Goal: Communication & Community: Answer question/provide support

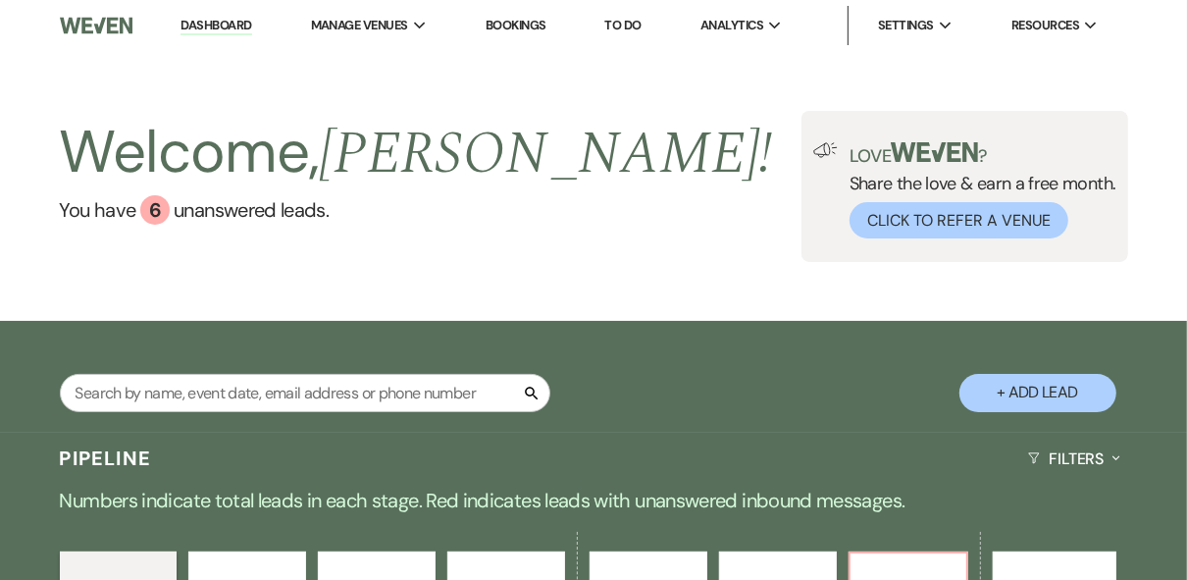
click at [593, 233] on div "Welcome, [PERSON_NAME] ! You have 6 unanswered lead s . Love ? Share the love &…" at bounding box center [593, 186] width 1187 height 151
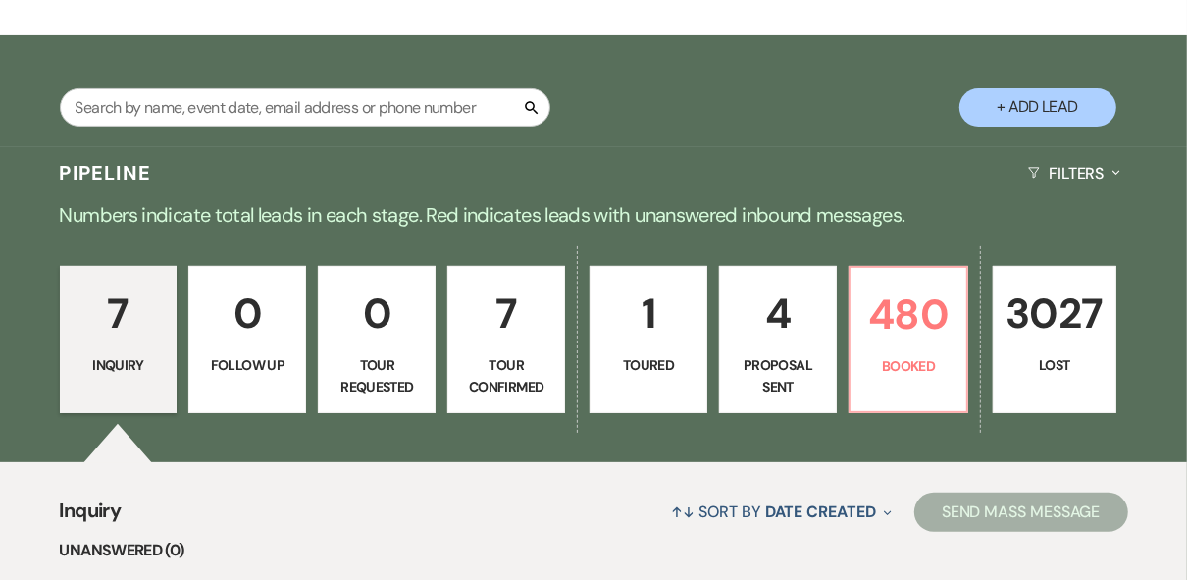
scroll to position [314, 0]
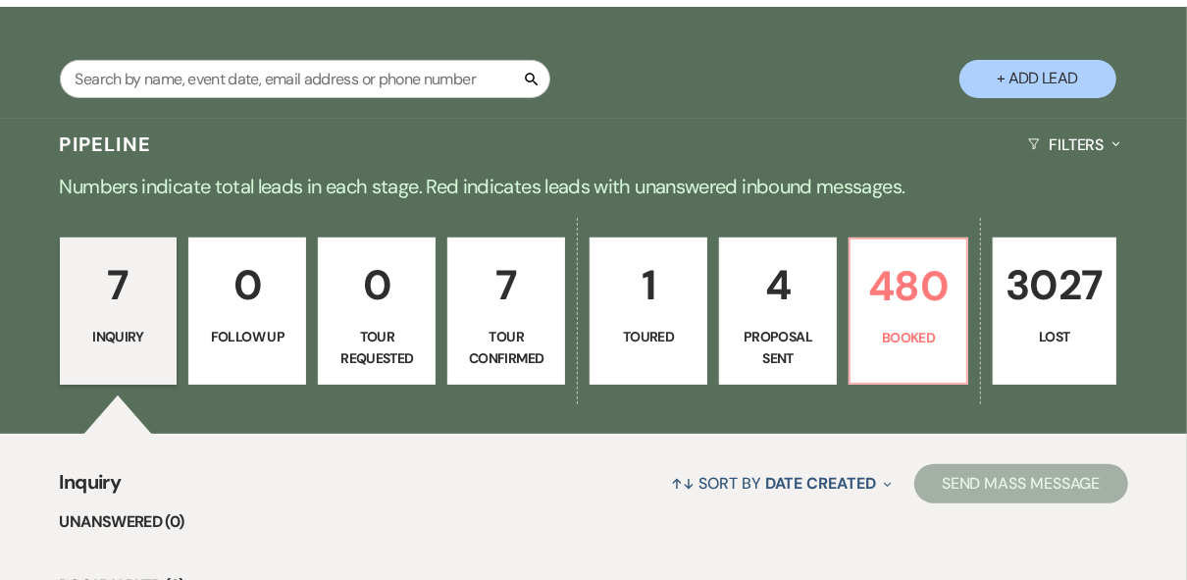
click at [779, 337] on p "Proposal Sent" at bounding box center [778, 348] width 92 height 44
select select "6"
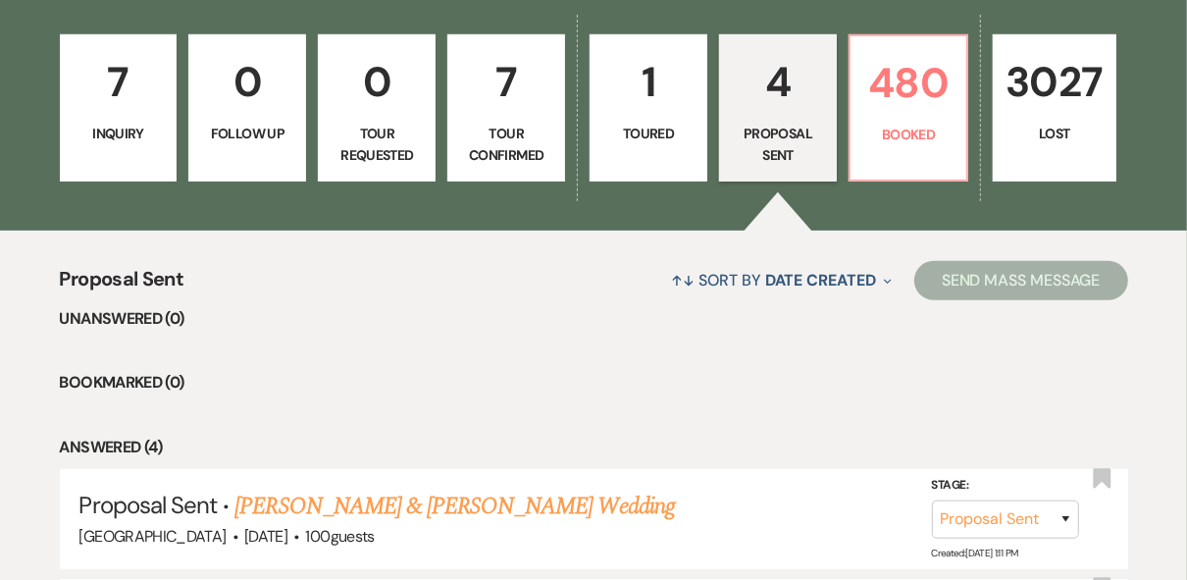
scroll to position [392, 0]
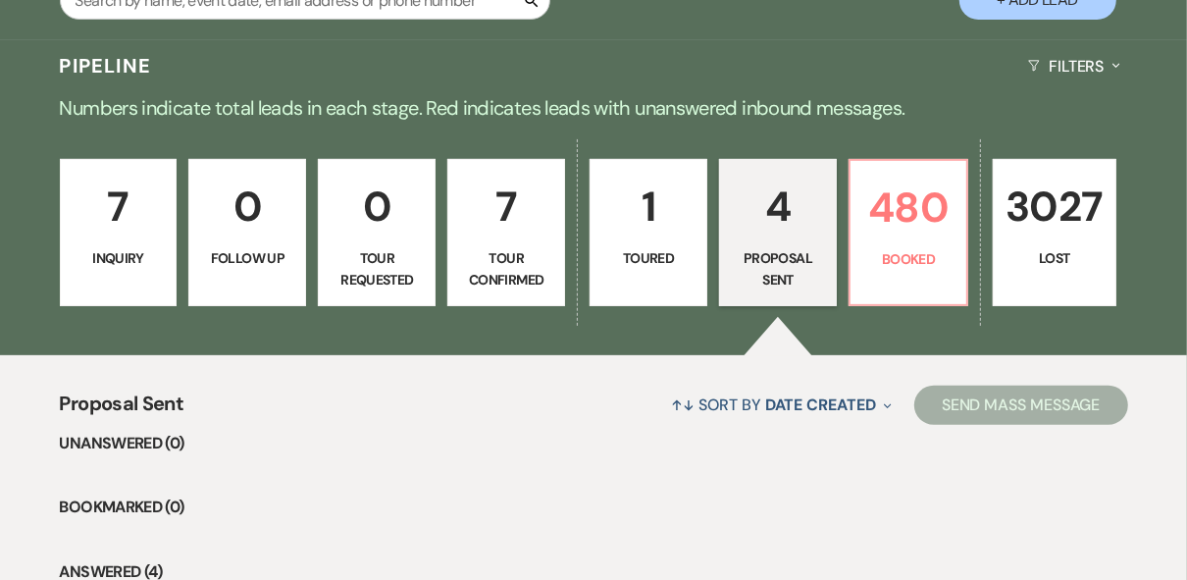
click at [545, 269] on p "Tour Confirmed" at bounding box center [506, 269] width 92 height 44
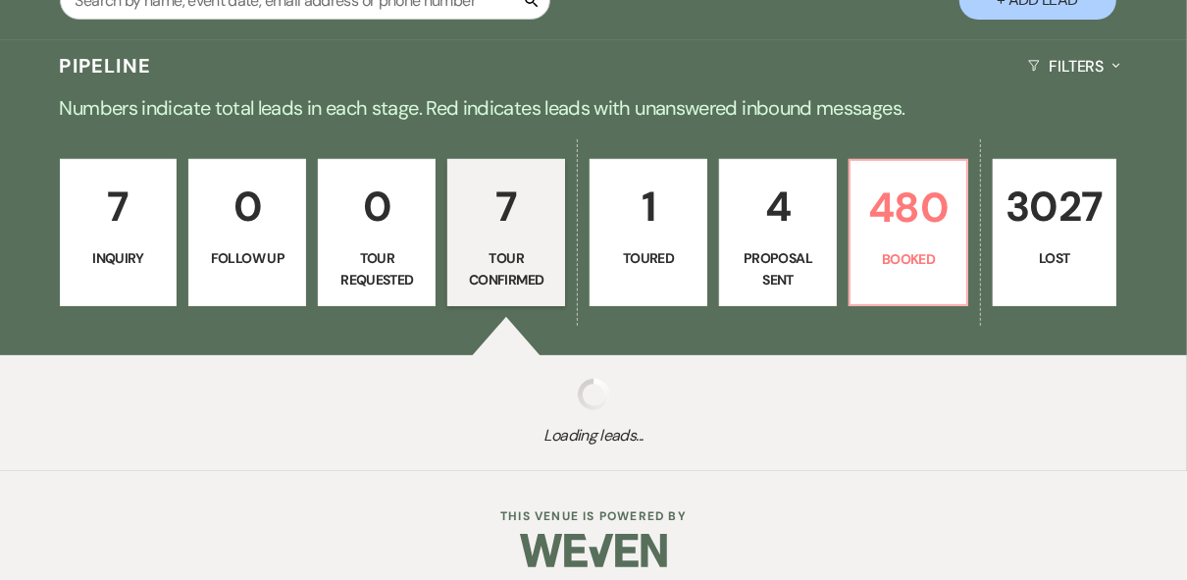
select select "4"
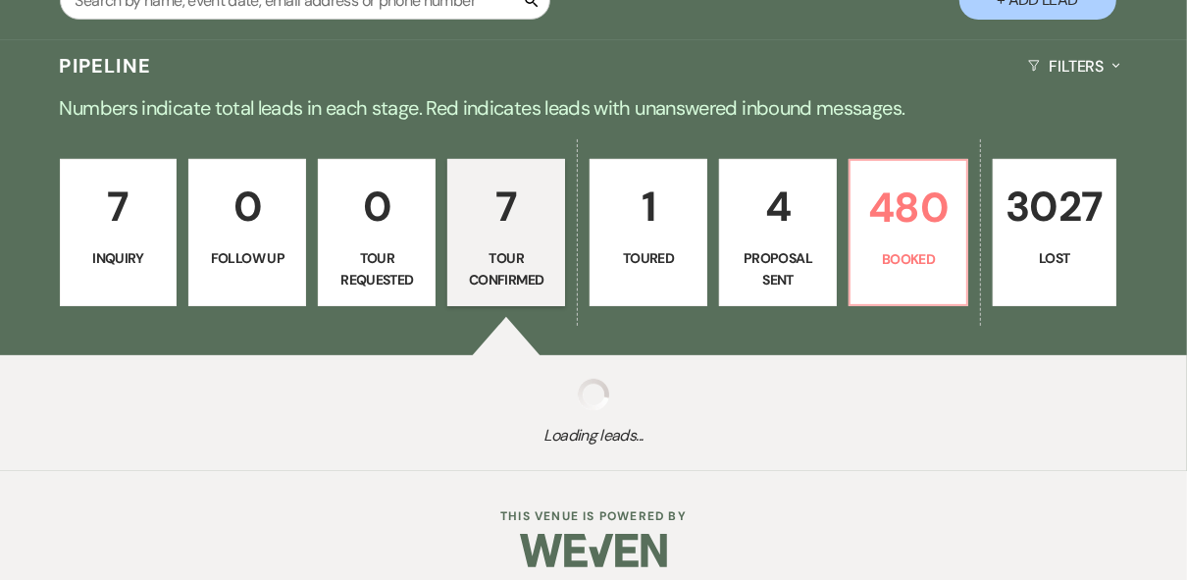
select select "4"
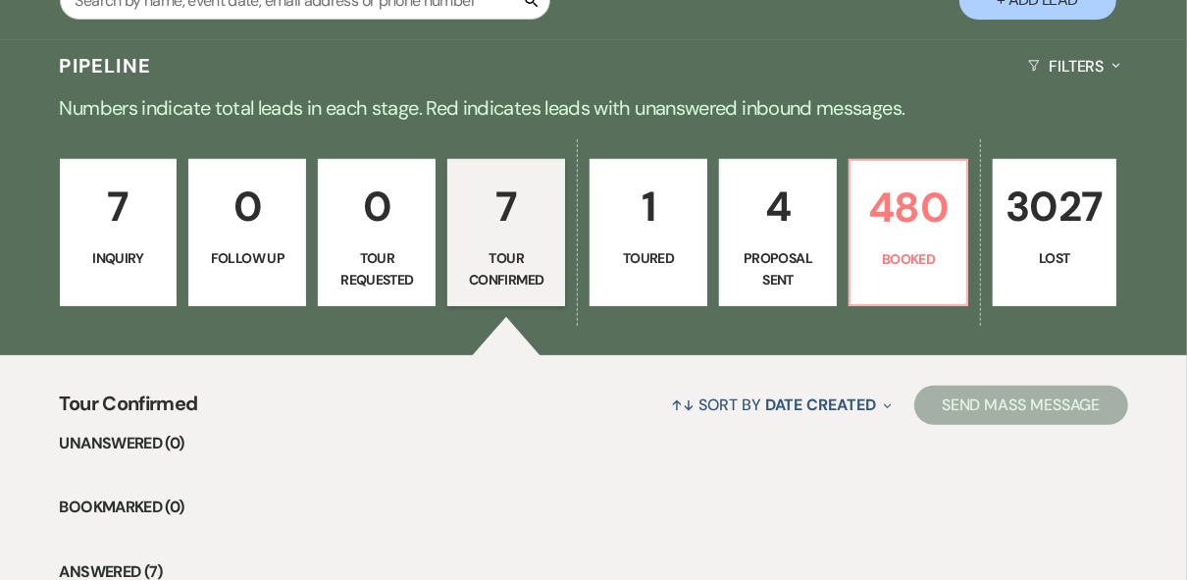
click at [561, 270] on link "7 Tour Confirmed" at bounding box center [506, 232] width 118 height 147
click at [791, 234] on p "4" at bounding box center [778, 207] width 92 height 66
select select "6"
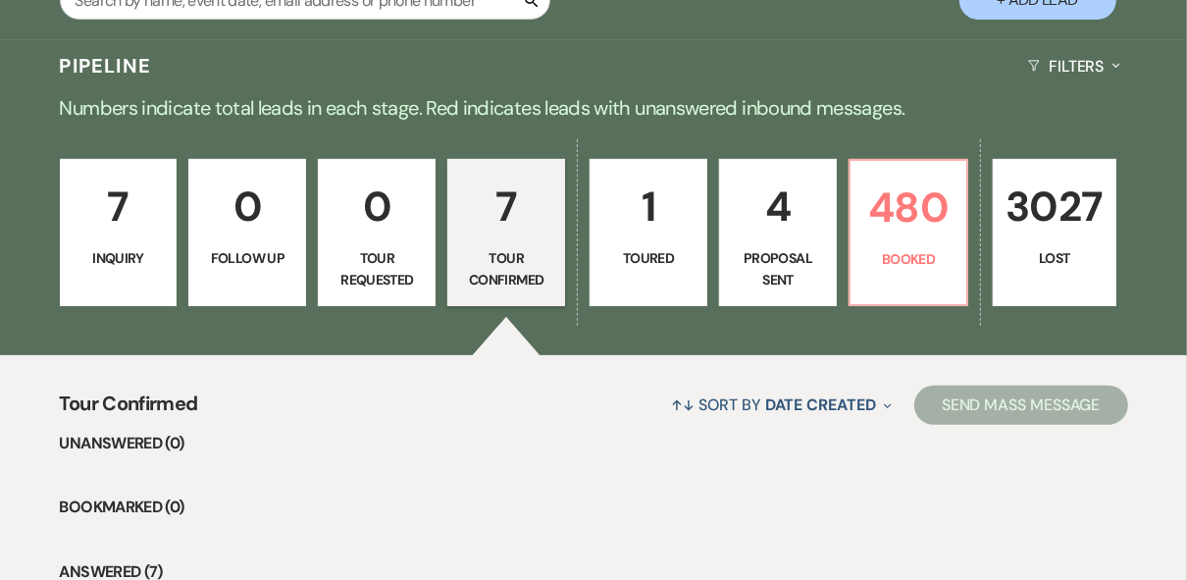
select select "6"
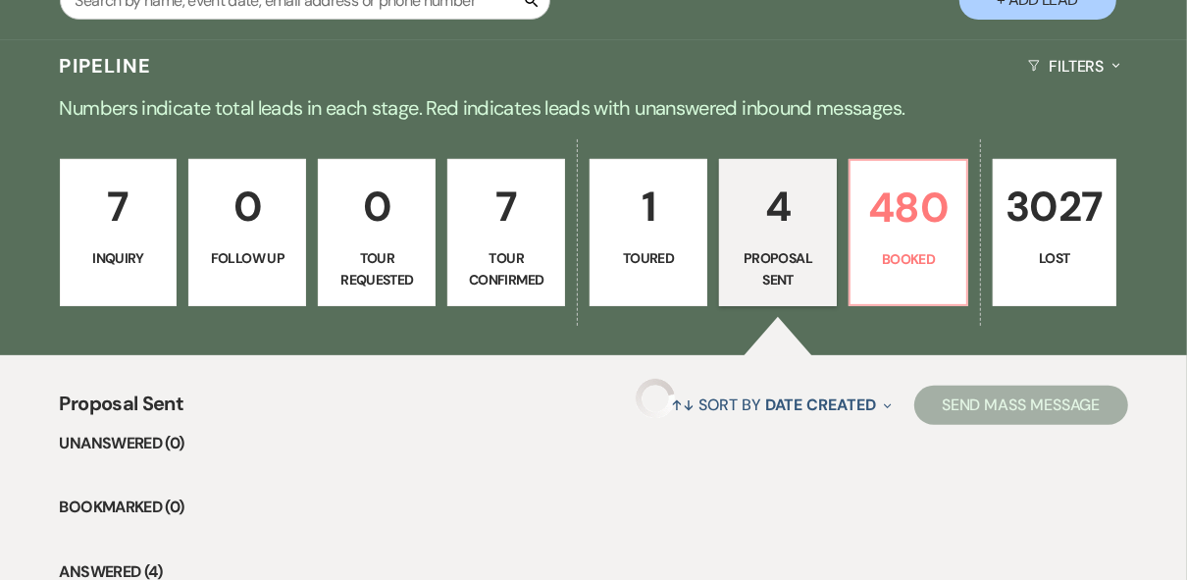
select select "6"
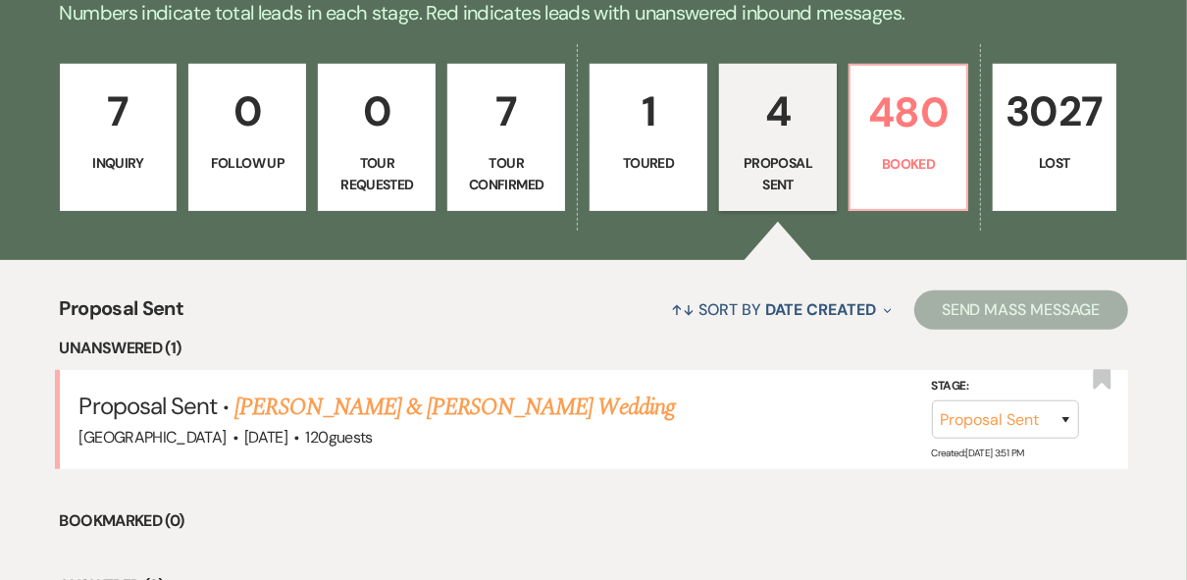
scroll to position [549, 0]
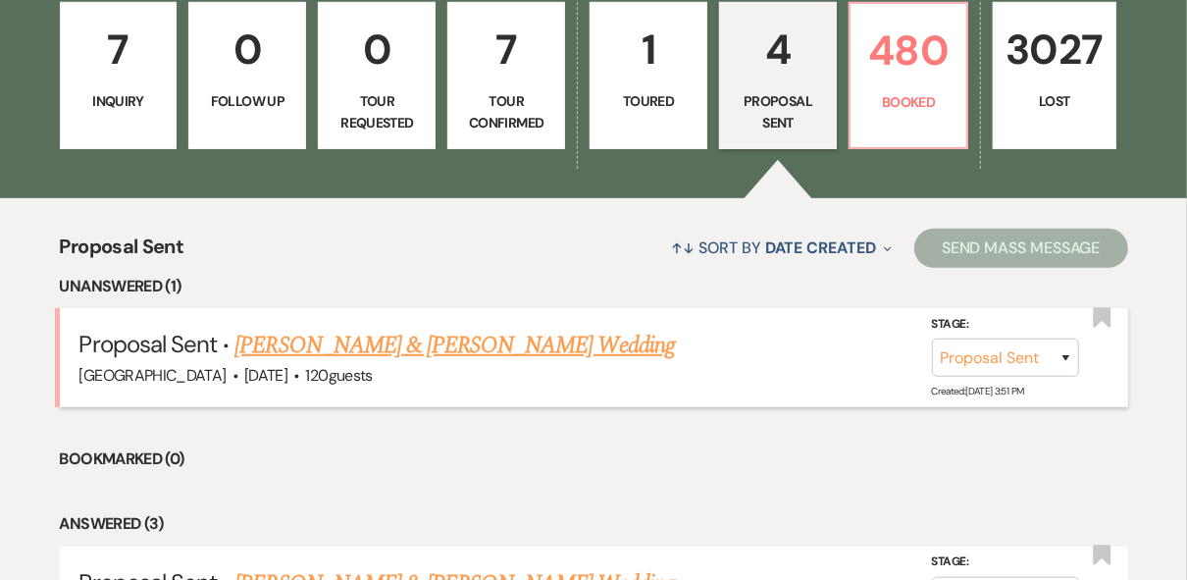
click at [539, 345] on link "[PERSON_NAME] & [PERSON_NAME] Wedding" at bounding box center [453, 345] width 439 height 35
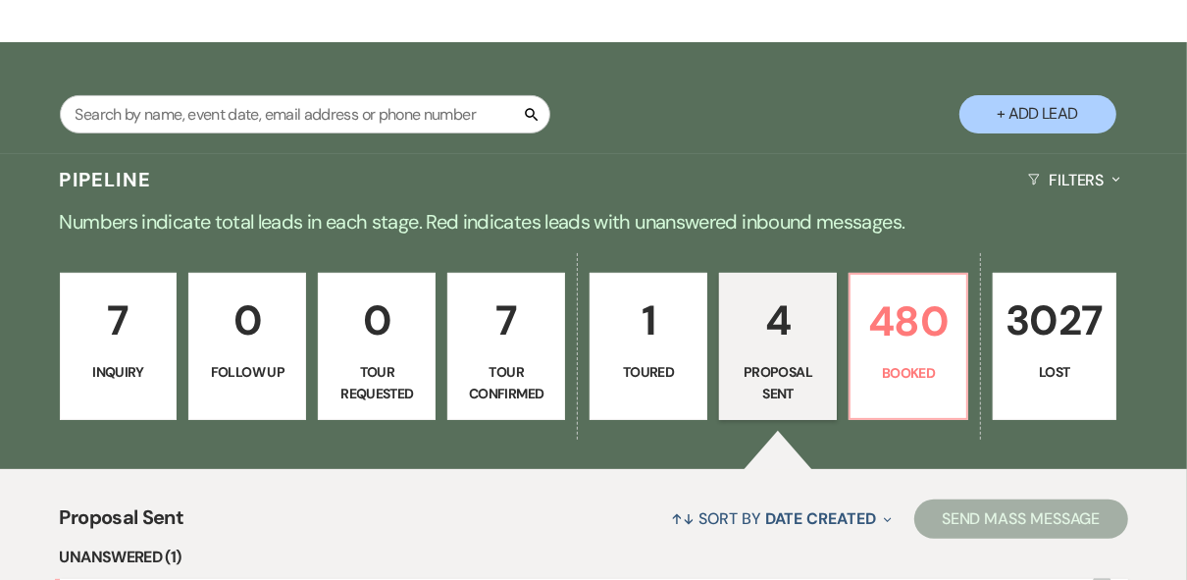
select select "6"
select select "5"
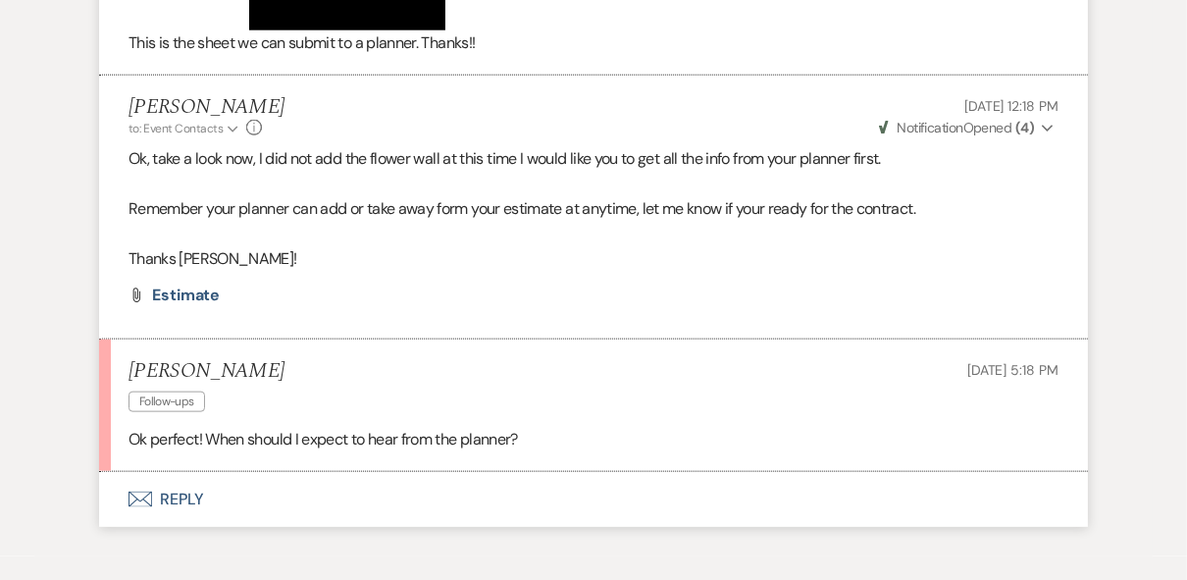
scroll to position [6470, 0]
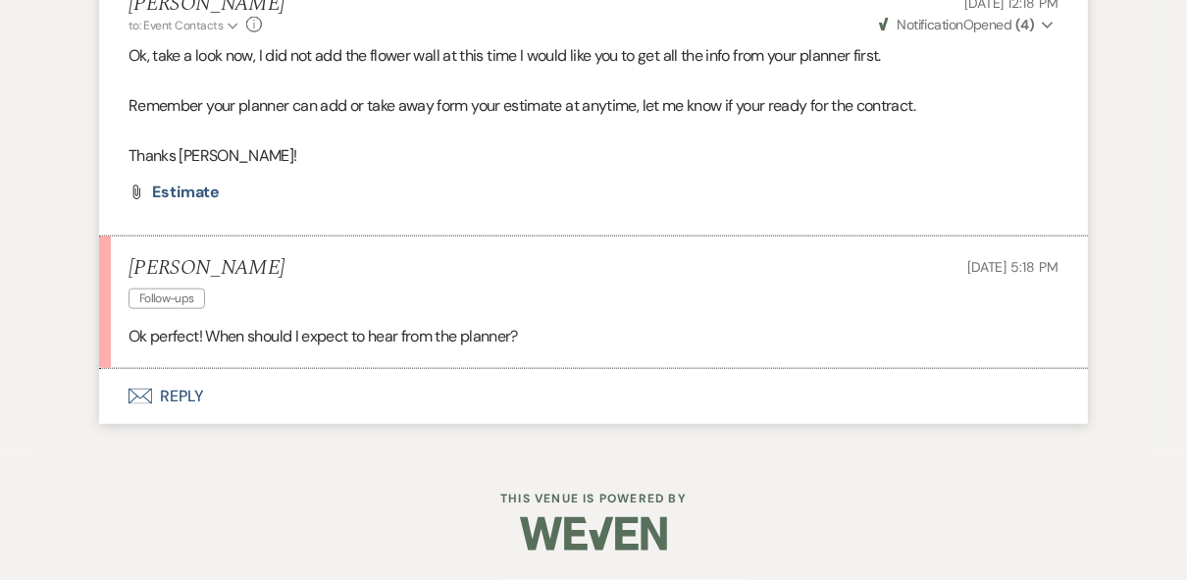
click at [176, 400] on button "Envelope Reply" at bounding box center [593, 396] width 989 height 55
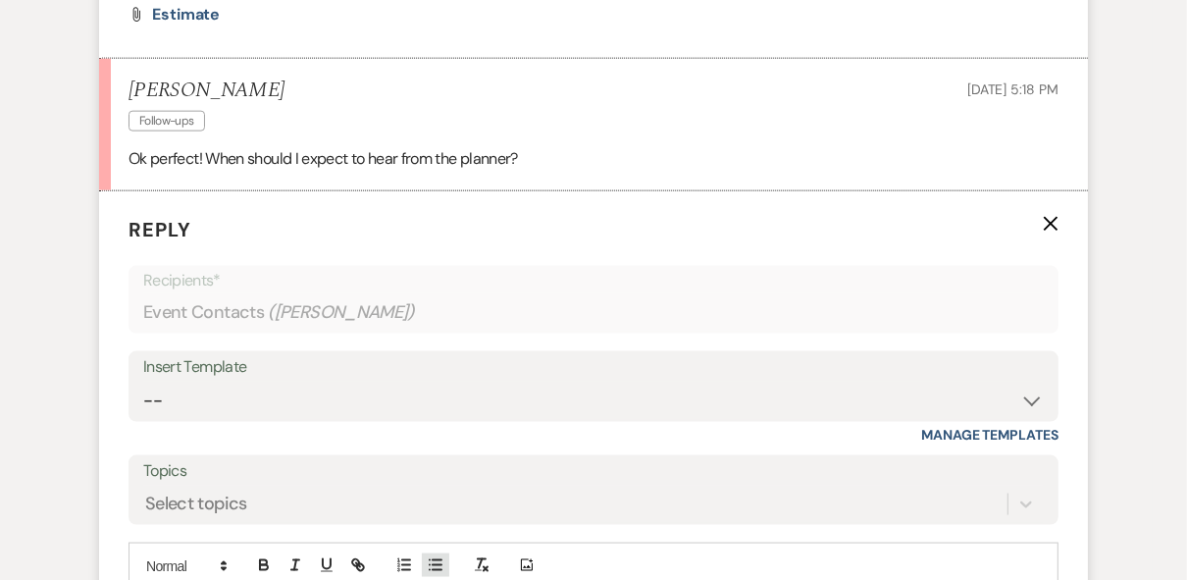
scroll to position [7018, 0]
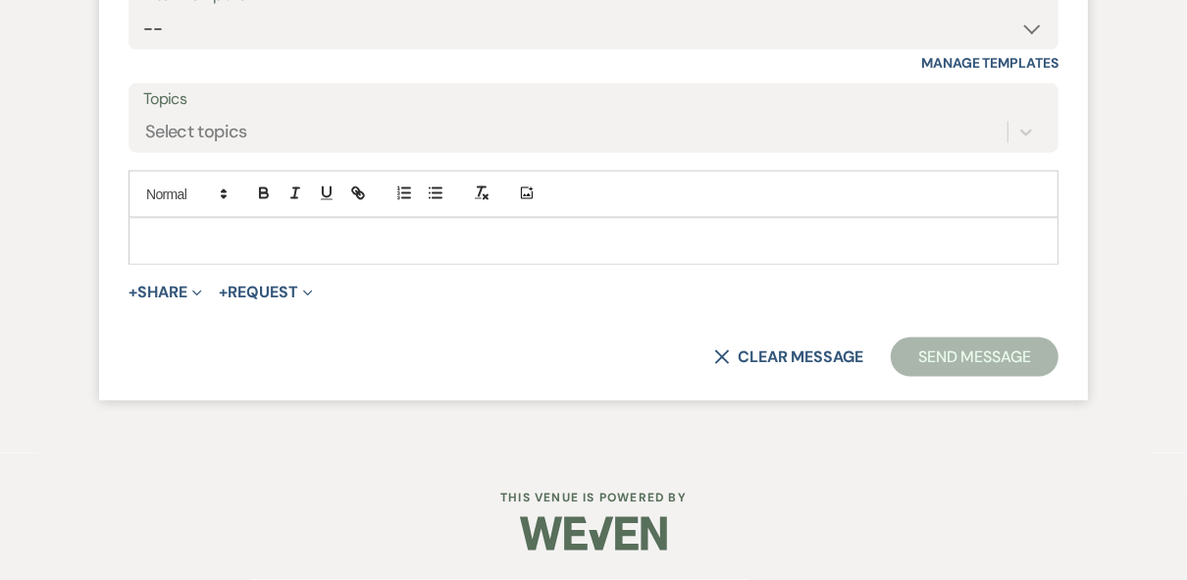
click at [238, 236] on p at bounding box center [593, 241] width 898 height 22
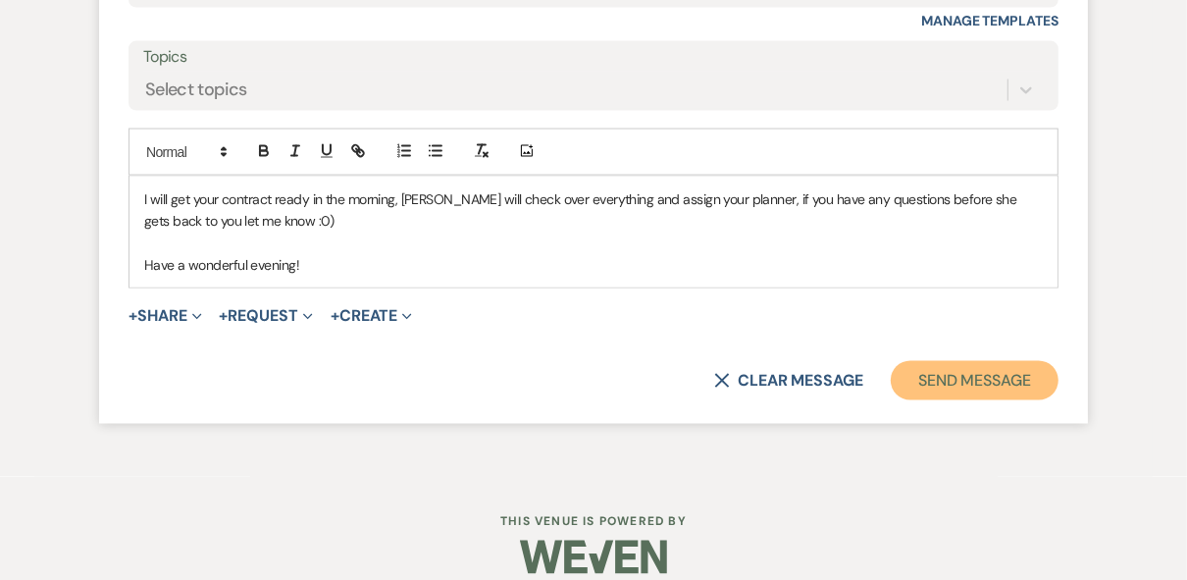
click at [942, 400] on button "Send Message" at bounding box center [975, 380] width 168 height 39
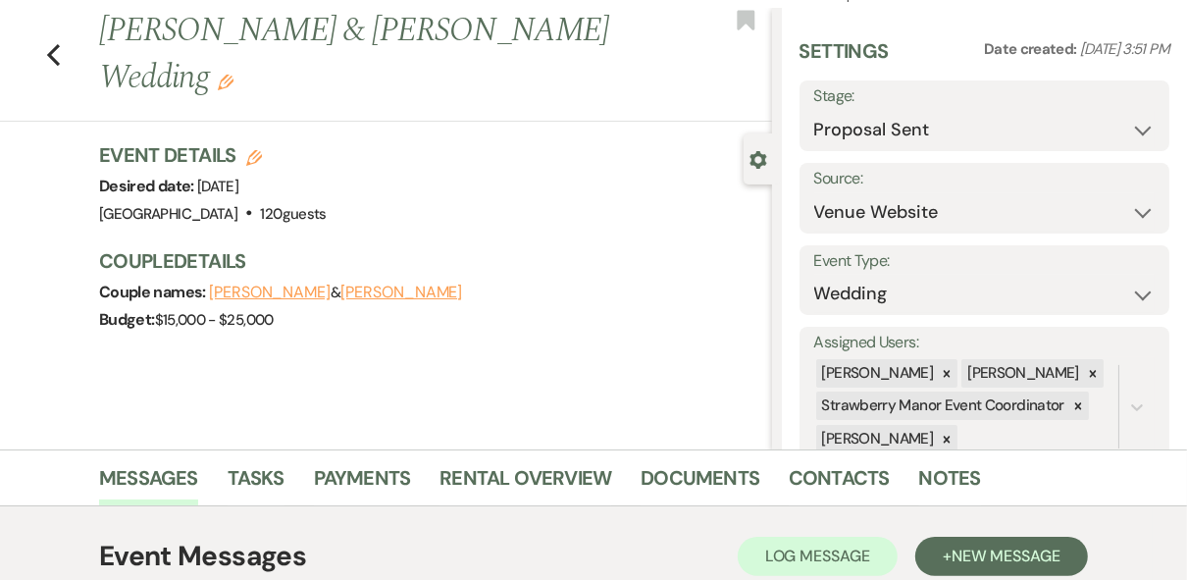
scroll to position [0, 0]
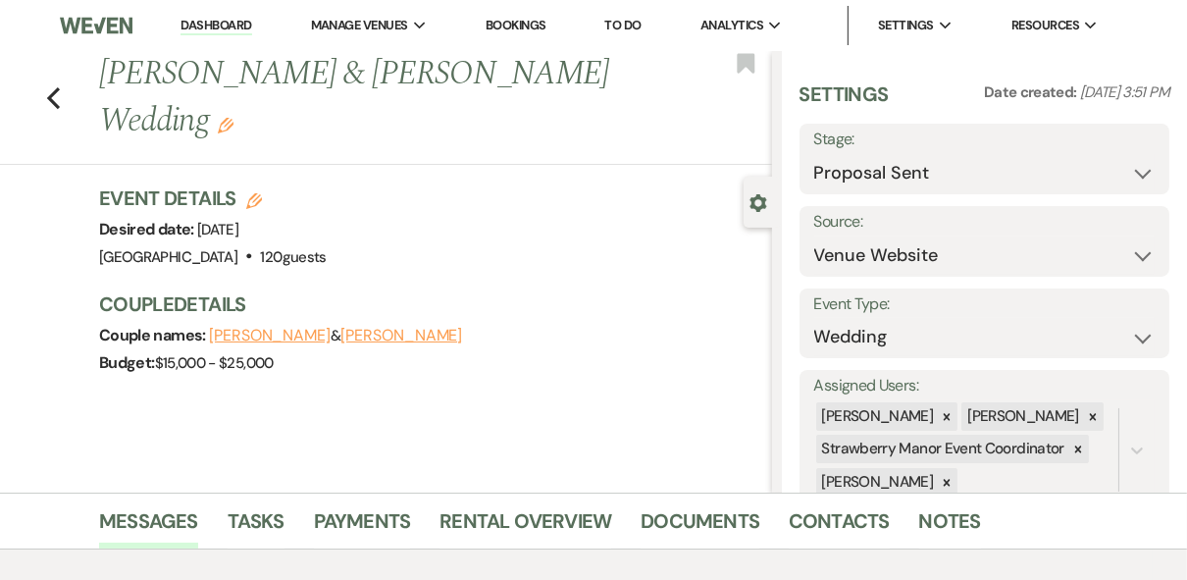
click at [218, 22] on link "Dashboard" at bounding box center [215, 26] width 71 height 19
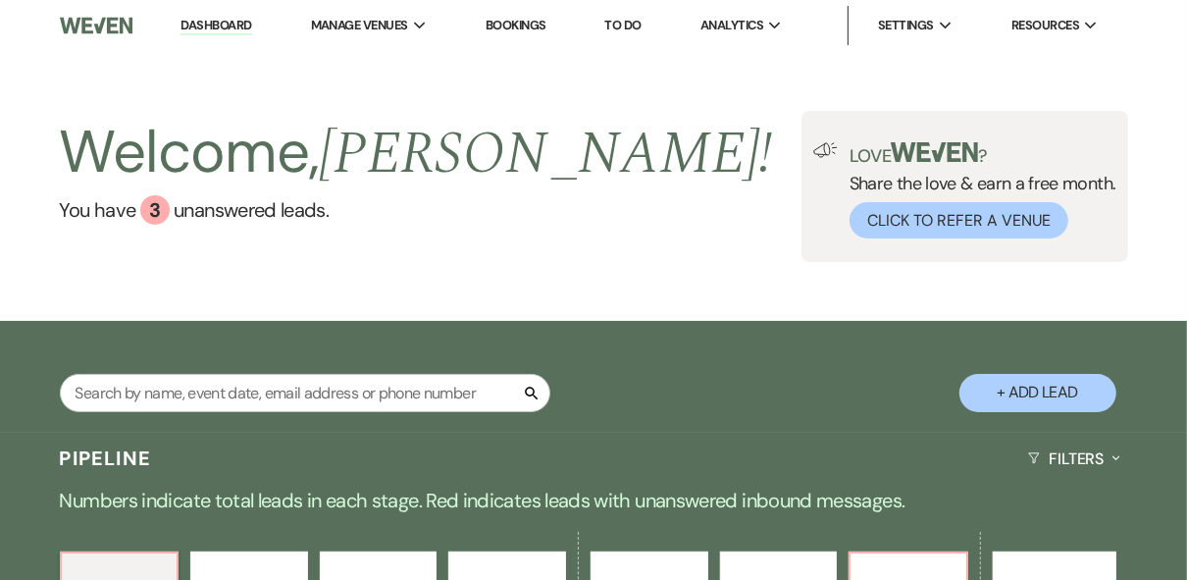
click at [672, 259] on div "Welcome, [PERSON_NAME] ! You have 3 unanswered lead s . Love ? Share the love &…" at bounding box center [593, 186] width 1187 height 151
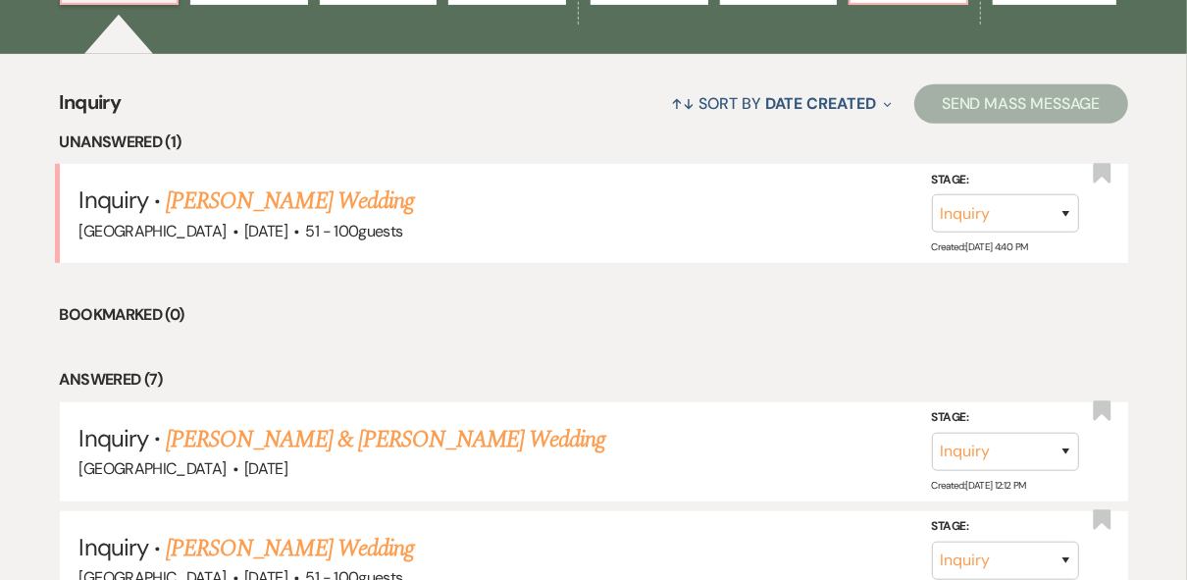
scroll to position [785, 0]
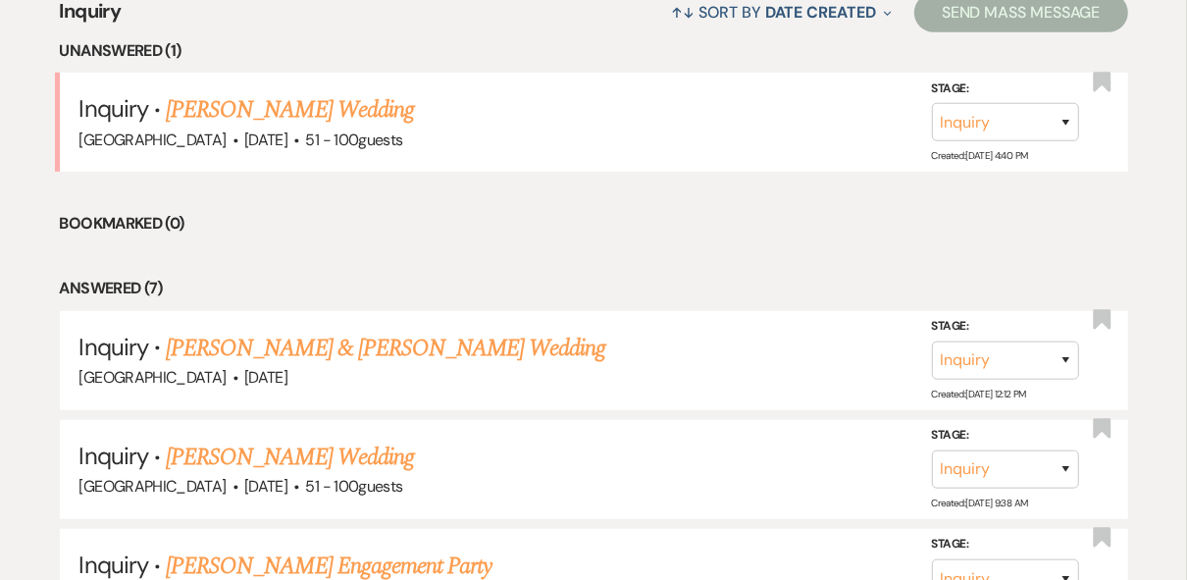
drag, startPoint x: 276, startPoint y: 106, endPoint x: 323, endPoint y: 123, distance: 49.9
click at [276, 107] on link "[PERSON_NAME] Wedding" at bounding box center [290, 109] width 248 height 35
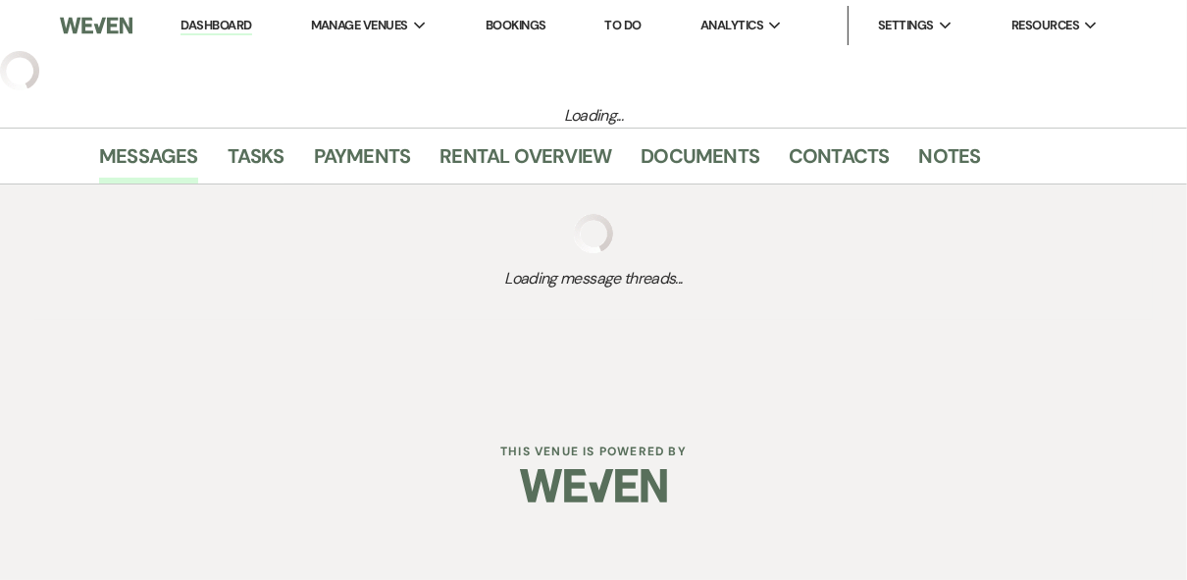
select select "2"
